Goal: Task Accomplishment & Management: Manage account settings

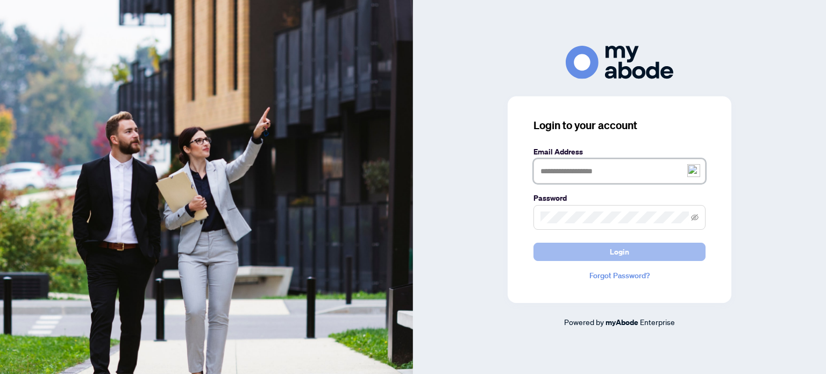
type input "**********"
click at [621, 248] on span "Login" at bounding box center [619, 251] width 19 height 17
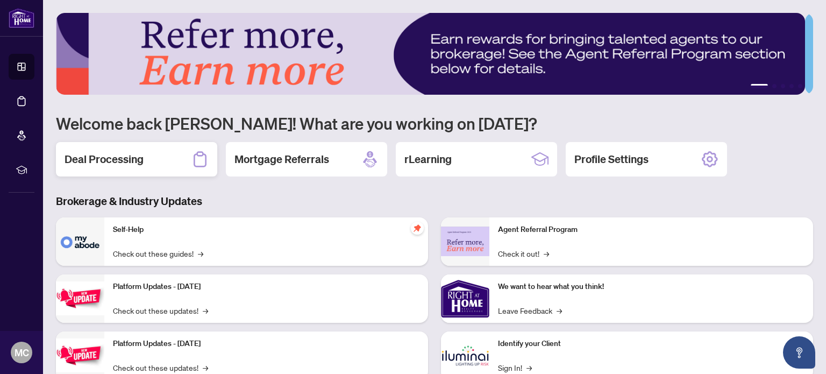
click at [73, 152] on h2 "Deal Processing" at bounding box center [104, 159] width 79 height 15
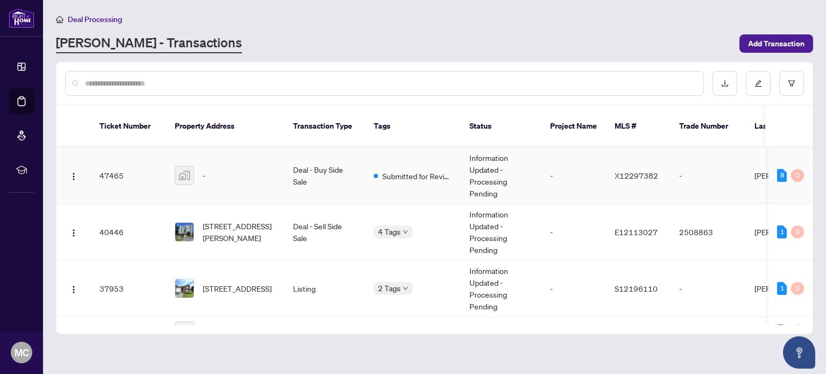
click at [183, 166] on img at bounding box center [184, 175] width 18 height 18
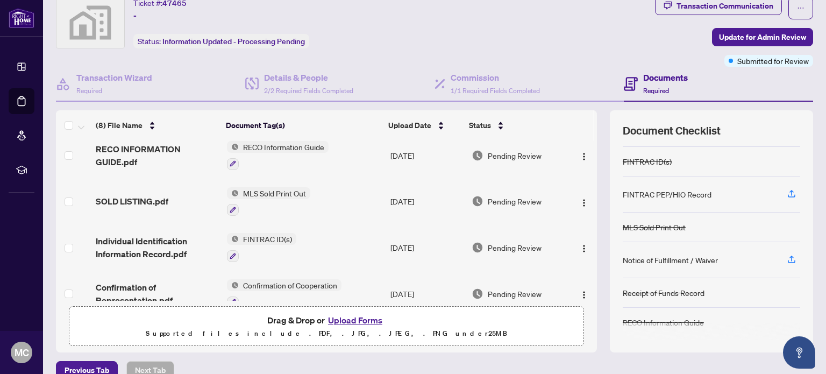
scroll to position [108, 0]
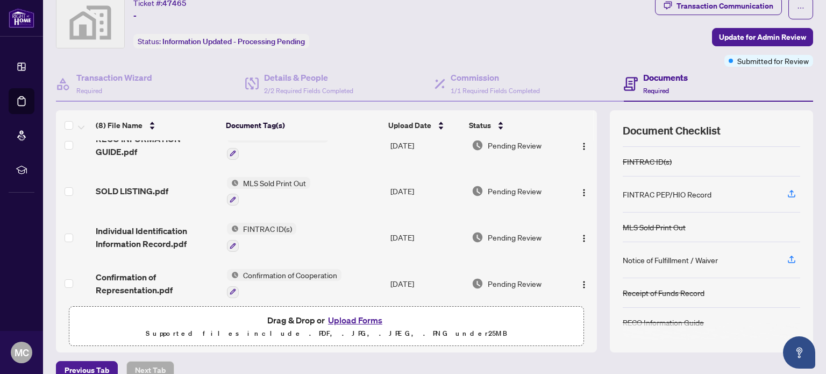
click at [349, 316] on button "Upload Forms" at bounding box center [355, 320] width 61 height 14
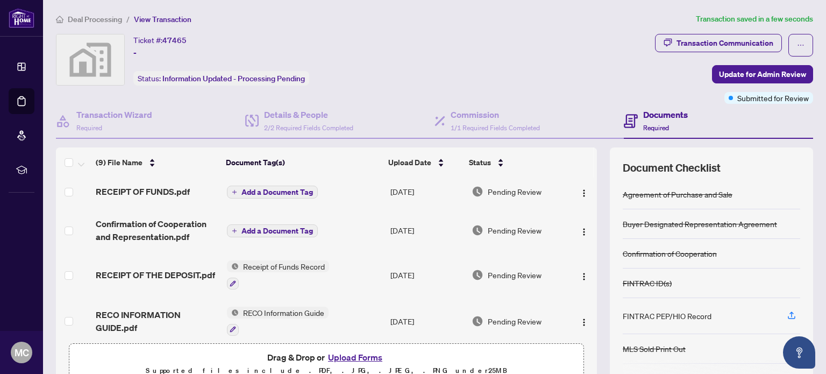
scroll to position [0, 0]
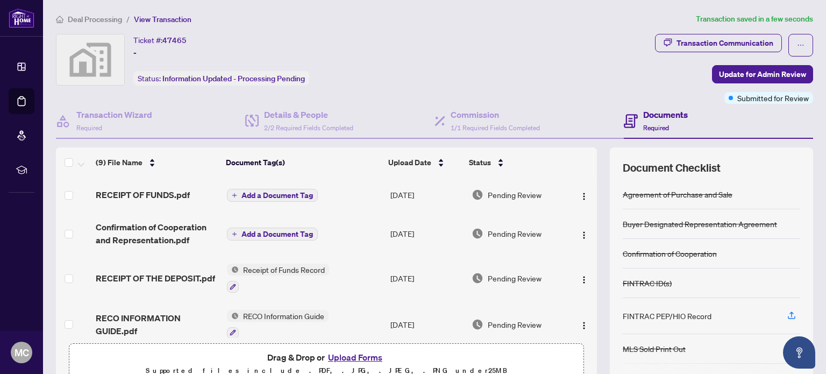
click at [657, 118] on h4 "Documents" at bounding box center [665, 114] width 45 height 13
click at [274, 193] on span "Add a Document Tag" at bounding box center [277, 195] width 72 height 8
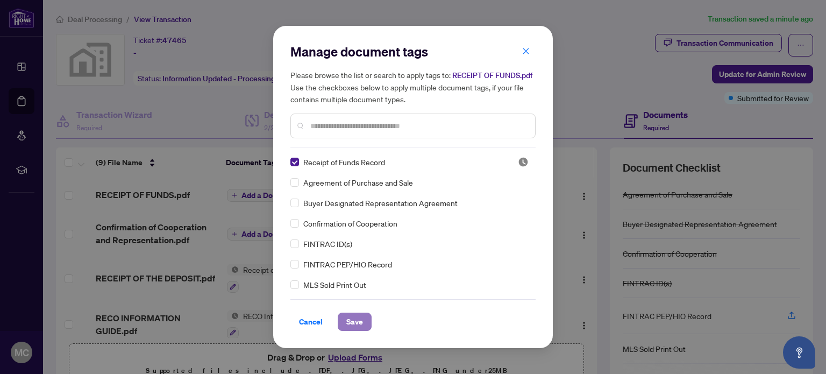
click at [361, 323] on span "Save" at bounding box center [354, 321] width 17 height 17
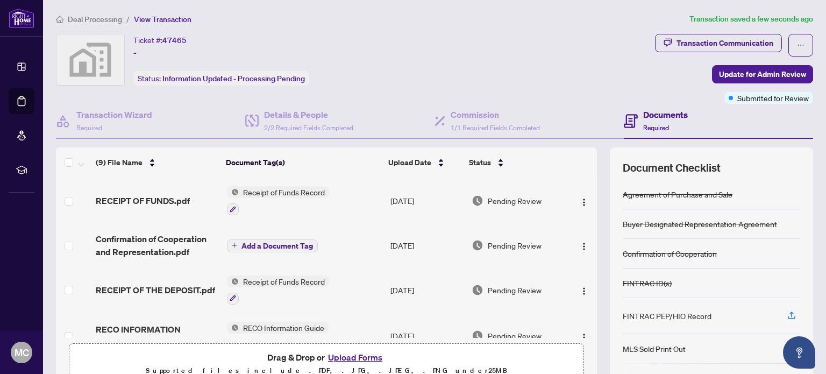
click at [282, 243] on span "Add a Document Tag" at bounding box center [277, 246] width 72 height 8
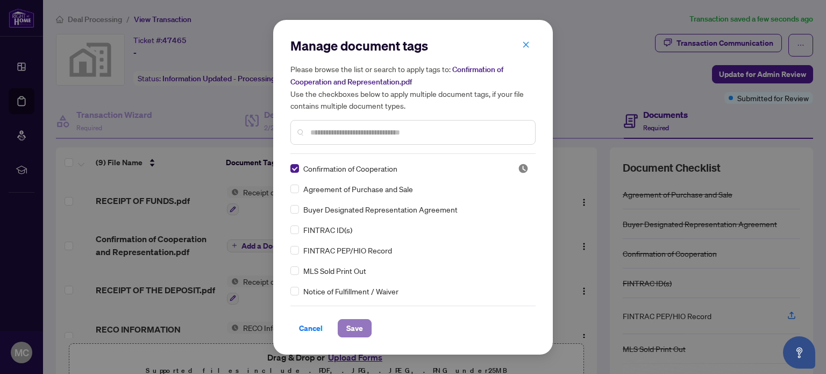
click at [353, 326] on span "Save" at bounding box center [354, 327] width 17 height 17
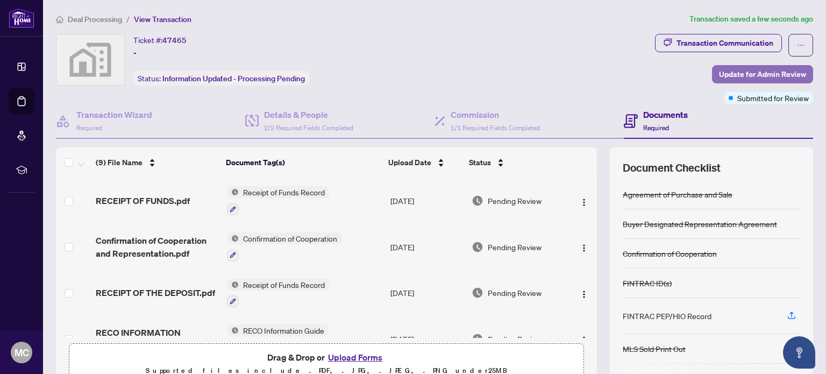
click at [777, 73] on span "Update for Admin Review" at bounding box center [762, 74] width 87 height 17
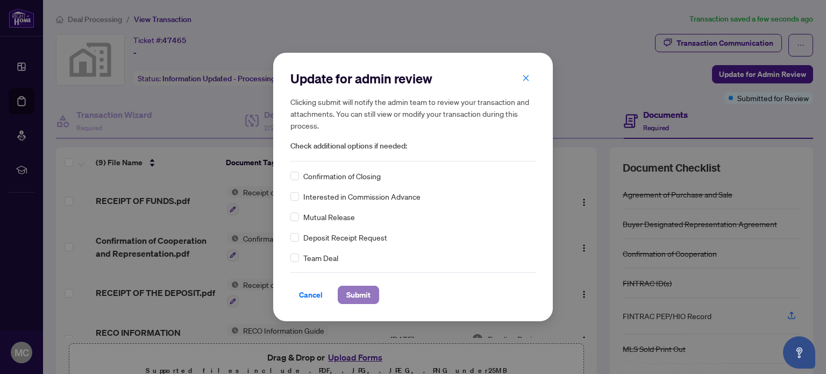
click at [370, 299] on span "Submit" at bounding box center [358, 294] width 24 height 17
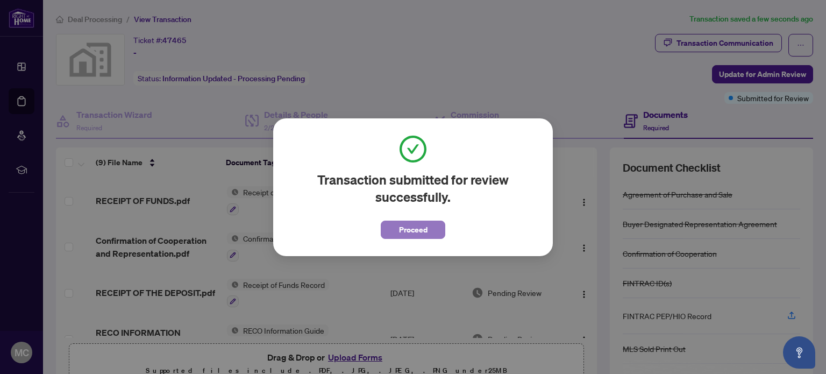
click at [414, 228] on span "Proceed" at bounding box center [413, 229] width 29 height 17
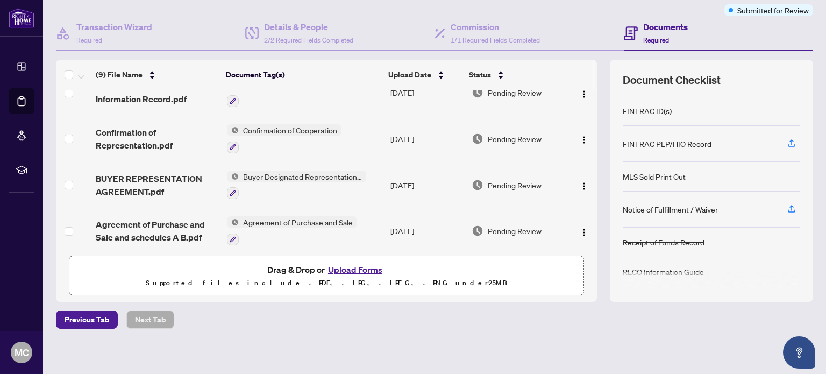
scroll to position [91, 0]
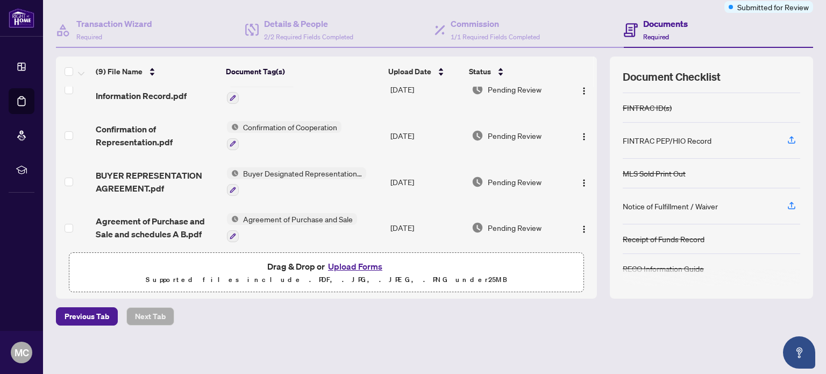
click at [458, 273] on p "Supported files include .PDF, .JPG, .JPEG, .PNG under 25 MB" at bounding box center [326, 279] width 501 height 13
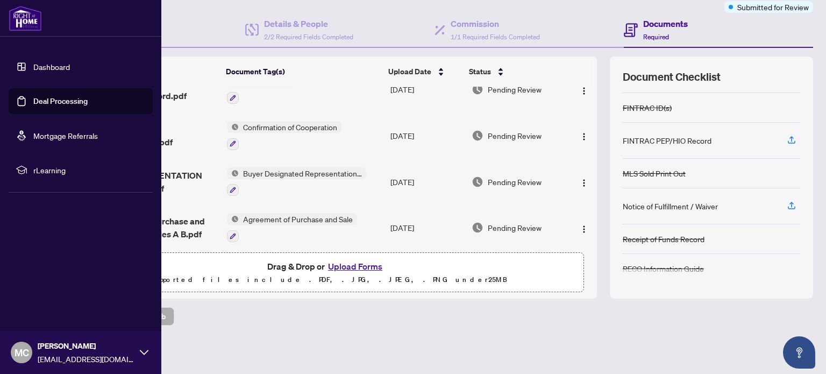
click at [54, 139] on link "Mortgage Referrals" at bounding box center [65, 136] width 65 height 10
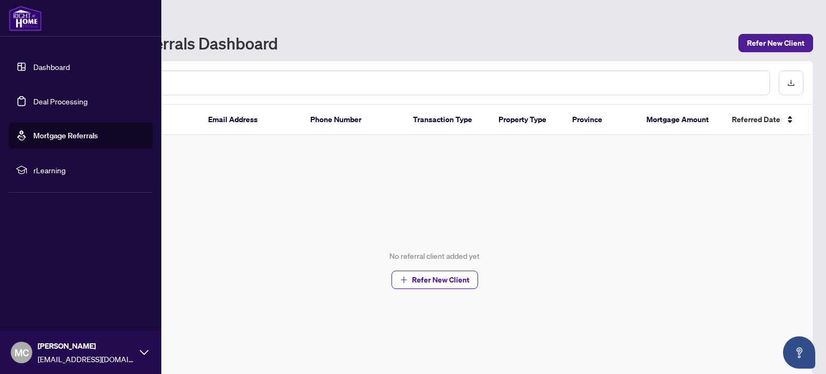
click at [72, 98] on link "Deal Processing" at bounding box center [60, 101] width 54 height 10
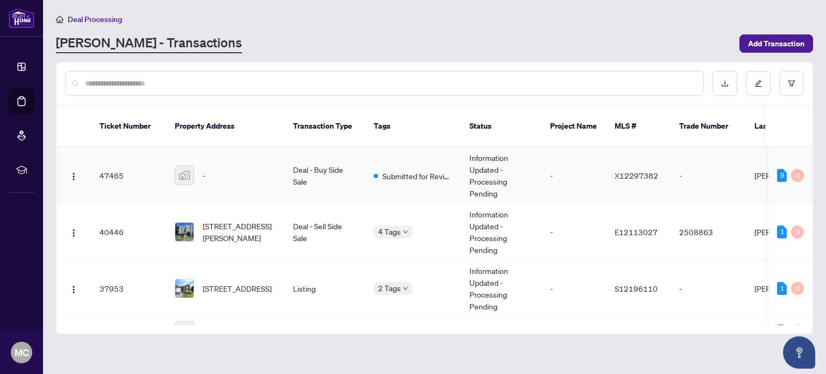
click at [112, 160] on td "47465" at bounding box center [128, 175] width 75 height 56
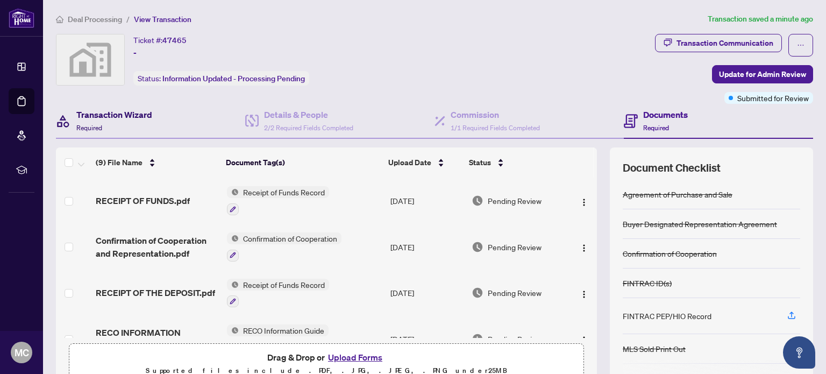
click at [111, 118] on h4 "Transaction Wizard" at bounding box center [114, 114] width 76 height 13
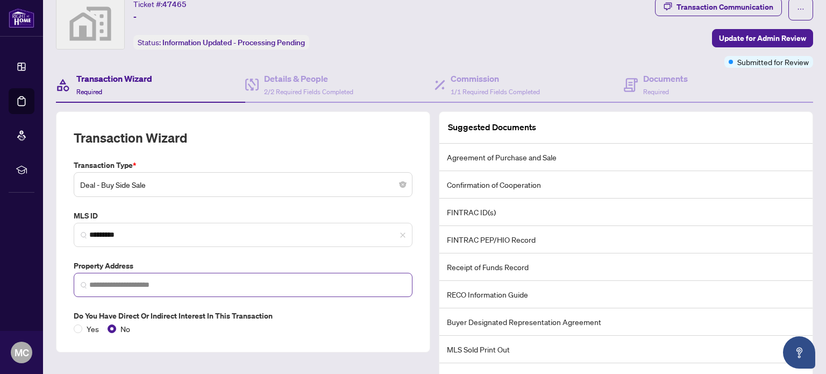
scroll to position [54, 0]
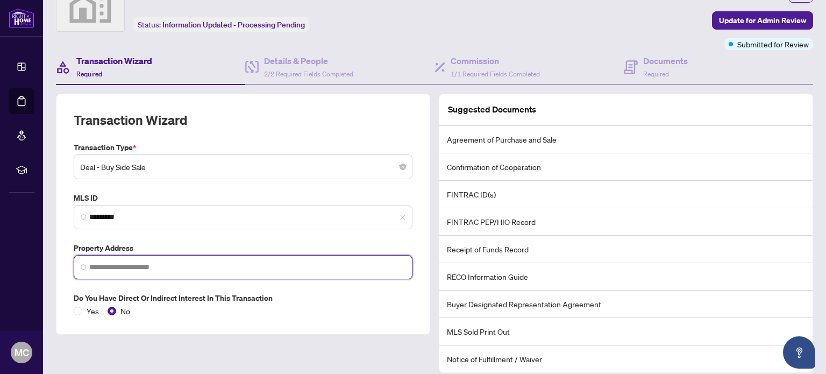
click at [144, 266] on input "search" at bounding box center [247, 266] width 316 height 11
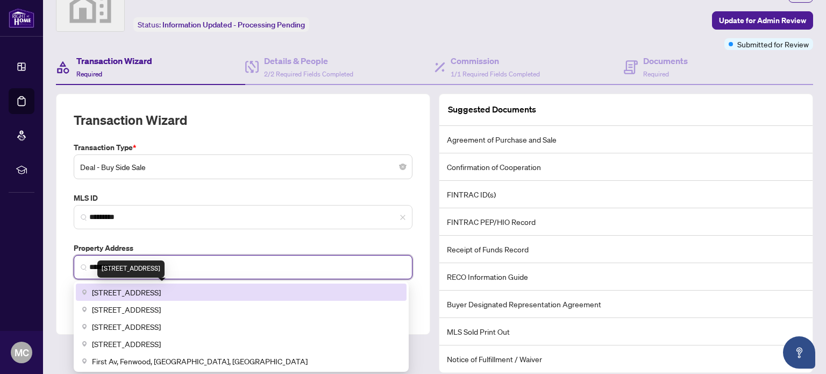
click at [161, 293] on span "[STREET_ADDRESS]" at bounding box center [126, 292] width 69 height 12
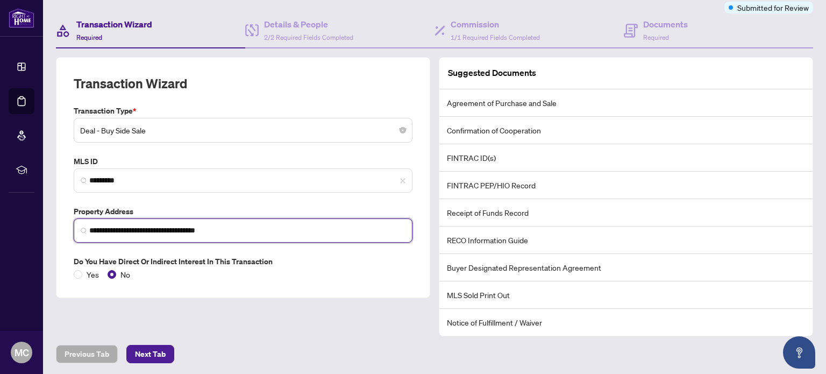
scroll to position [108, 0]
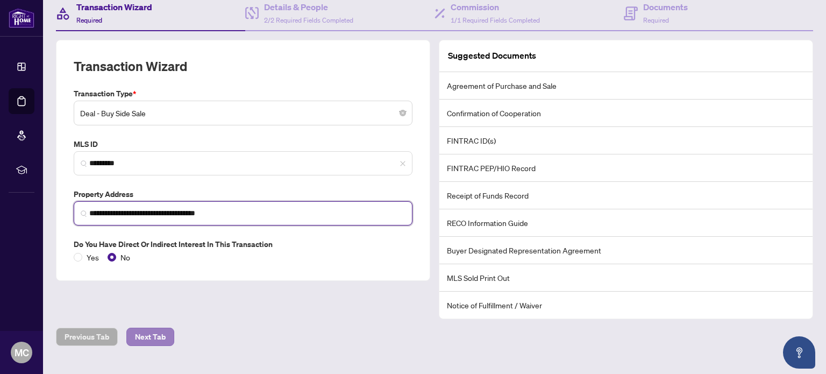
type input "**********"
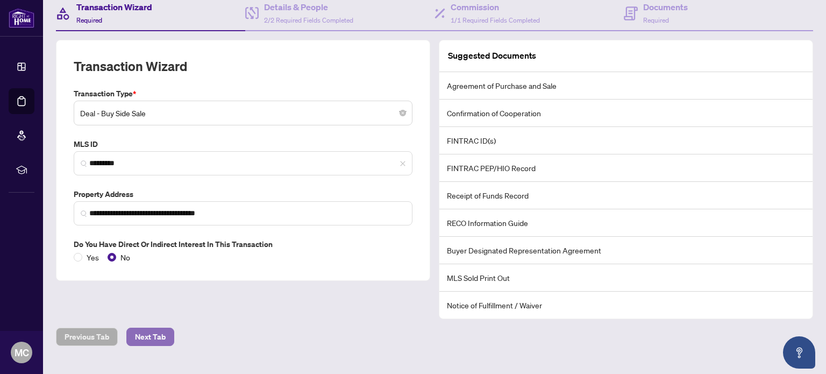
click at [164, 328] on span "Next Tab" at bounding box center [150, 336] width 31 height 17
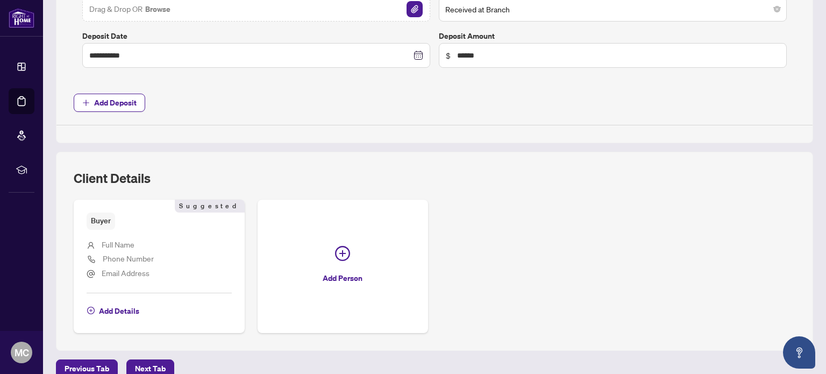
scroll to position [534, 0]
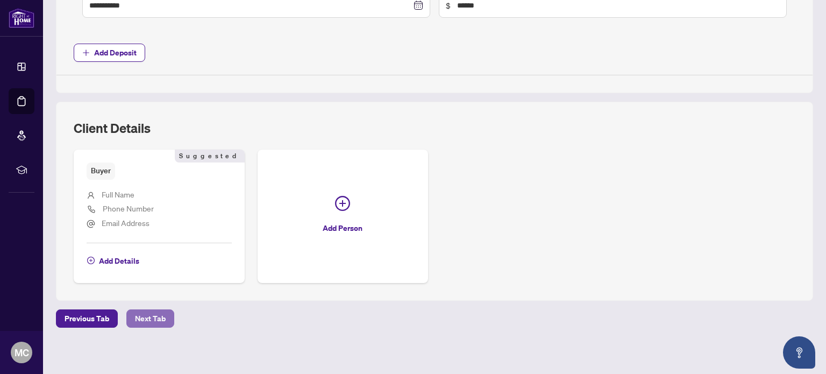
click at [146, 317] on span "Next Tab" at bounding box center [150, 318] width 31 height 17
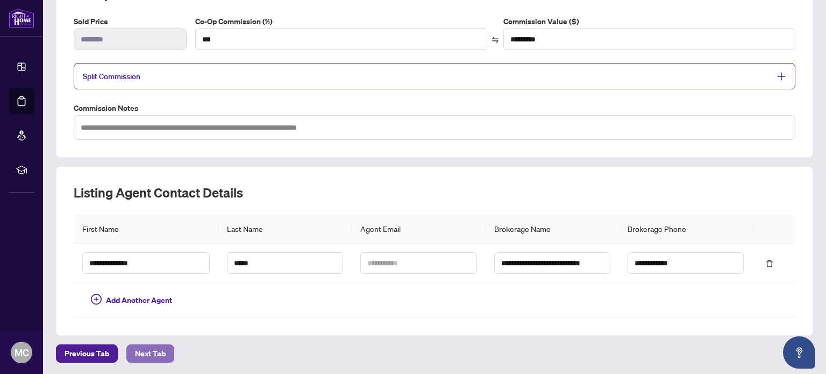
scroll to position [215, 0]
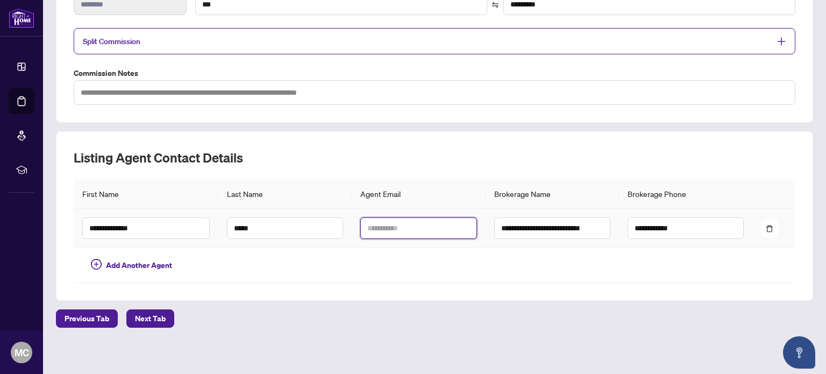
click at [376, 227] on input "text" at bounding box center [418, 228] width 116 height 22
paste input "**********"
type input "**********"
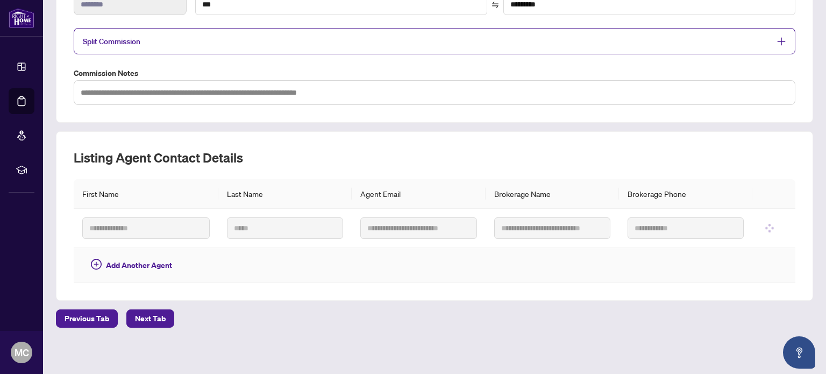
click at [514, 268] on td at bounding box center [552, 265] width 133 height 35
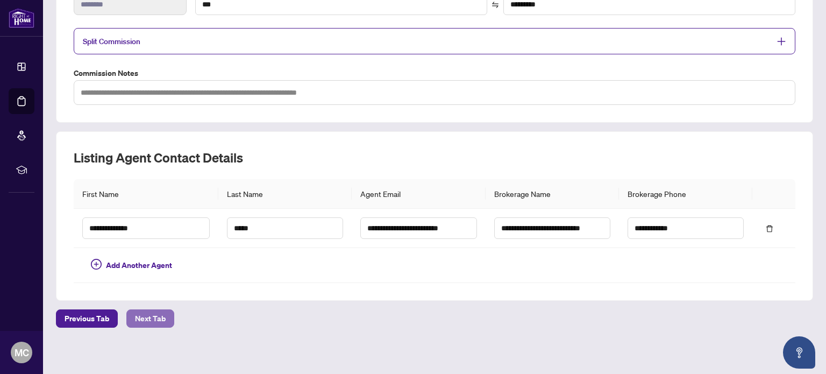
click at [149, 314] on span "Next Tab" at bounding box center [150, 318] width 31 height 17
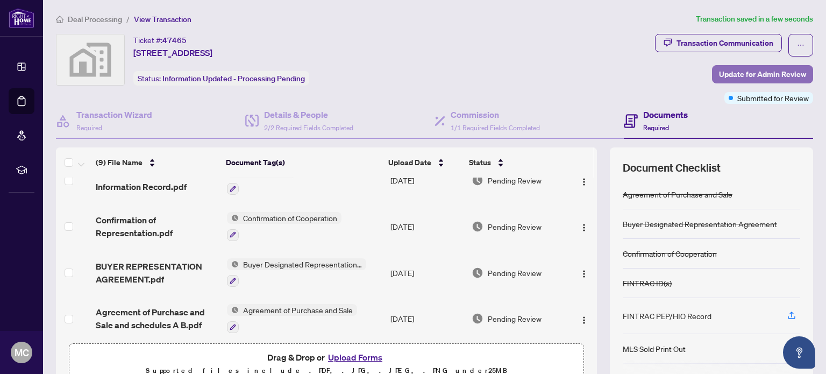
click at [734, 69] on span "Update for Admin Review" at bounding box center [762, 74] width 87 height 17
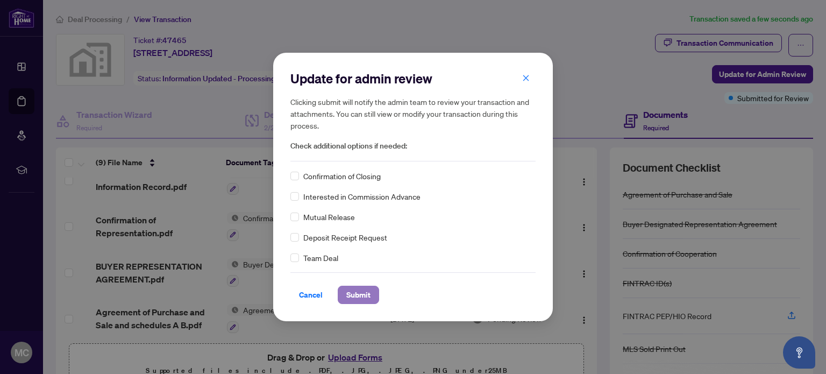
click at [365, 299] on span "Submit" at bounding box center [358, 294] width 24 height 17
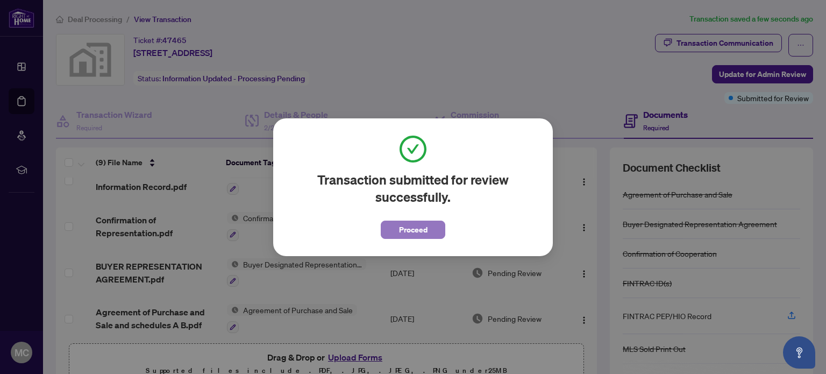
click at [408, 228] on span "Proceed" at bounding box center [413, 229] width 29 height 17
